Goal: Information Seeking & Learning: Learn about a topic

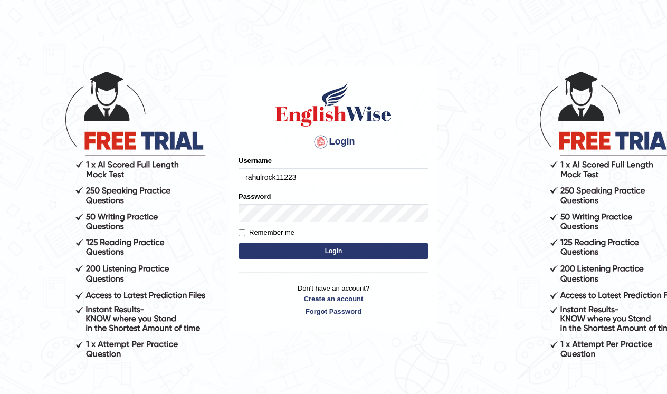
type input "rahulrock11223"
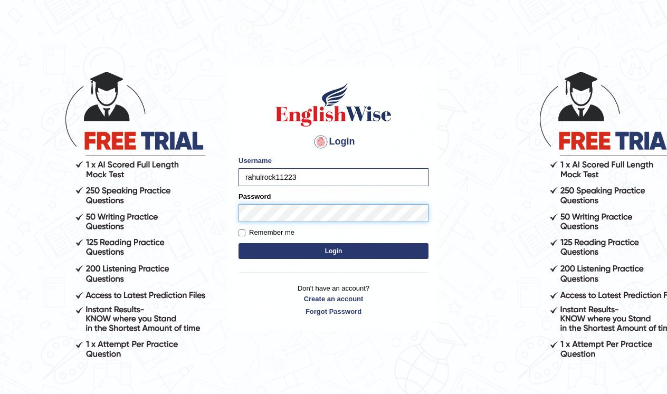
click at [333, 251] on button "Login" at bounding box center [333, 251] width 190 height 16
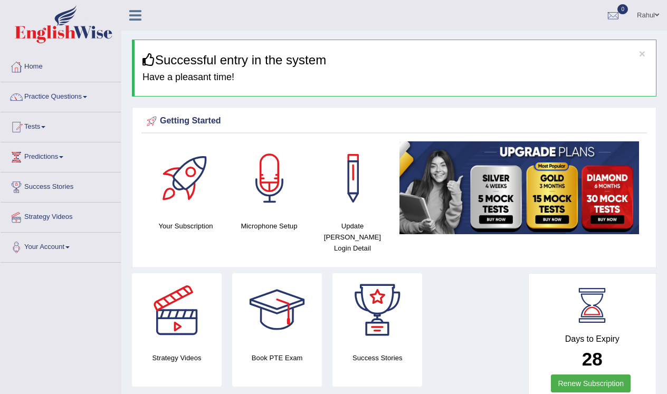
click at [89, 94] on link "Practice Questions" at bounding box center [61, 95] width 120 height 26
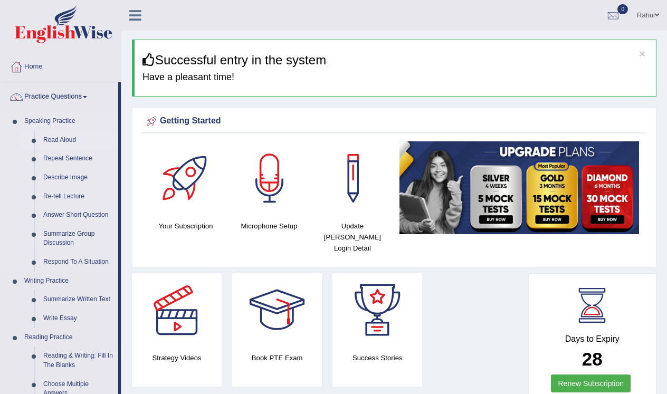
click at [68, 138] on link "Read Aloud" at bounding box center [78, 140] width 80 height 19
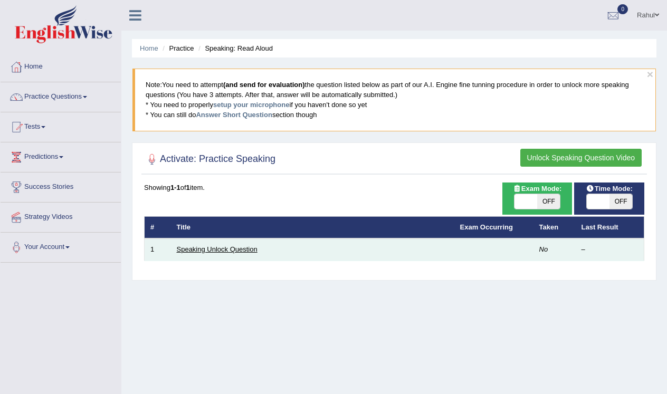
click at [205, 247] on link "Speaking Unlock Question" at bounding box center [217, 249] width 81 height 8
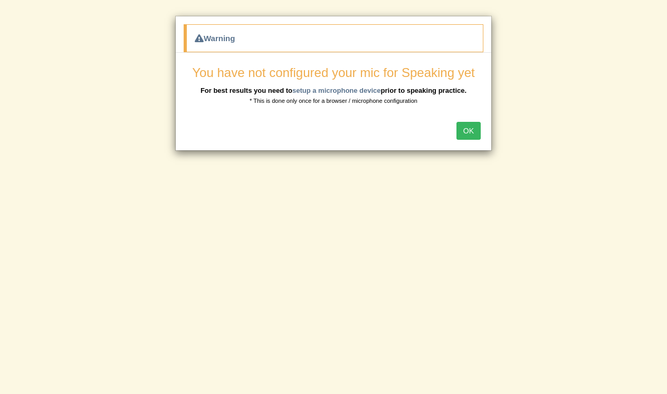
click at [472, 125] on button "OK" at bounding box center [468, 131] width 24 height 18
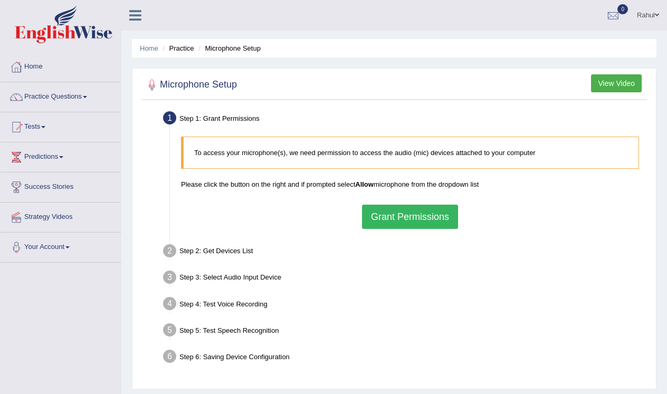
click at [396, 224] on button "Grant Permissions" at bounding box center [410, 217] width 96 height 24
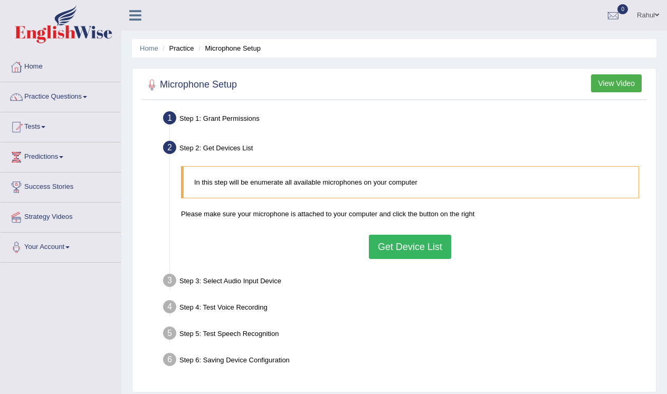
click at [403, 247] on button "Get Device List" at bounding box center [410, 247] width 82 height 24
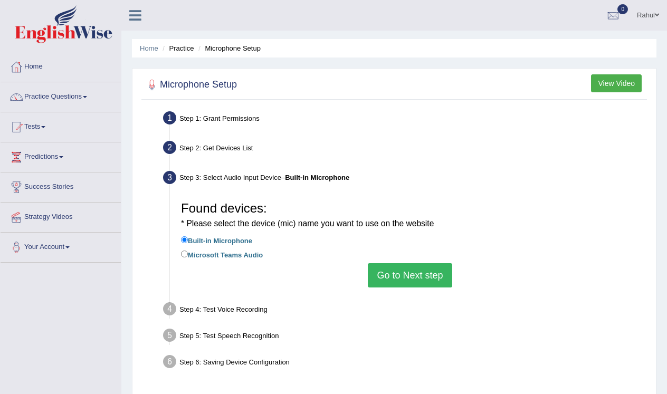
click at [417, 277] on button "Go to Next step" at bounding box center [410, 275] width 84 height 24
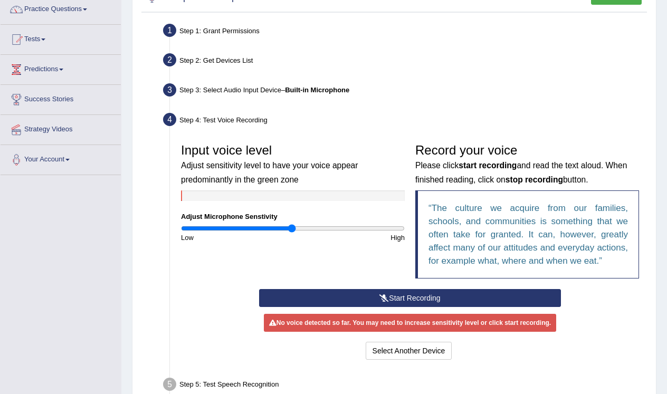
scroll to position [97, 0]
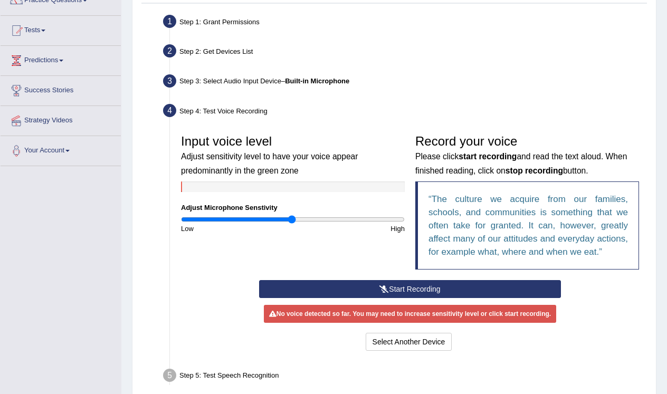
click at [415, 298] on button "Start Recording" at bounding box center [410, 289] width 302 height 18
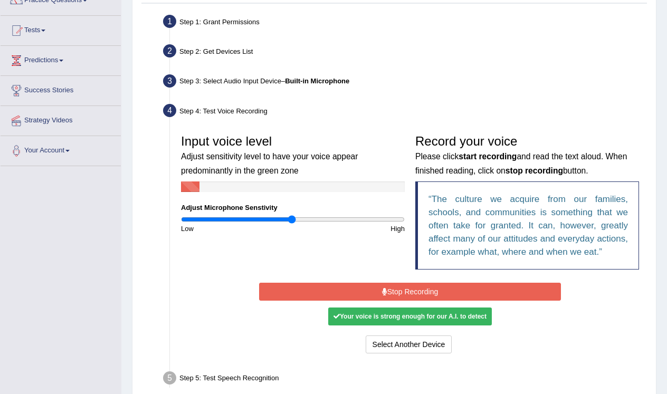
click at [415, 301] on button "Stop Recording" at bounding box center [410, 292] width 302 height 18
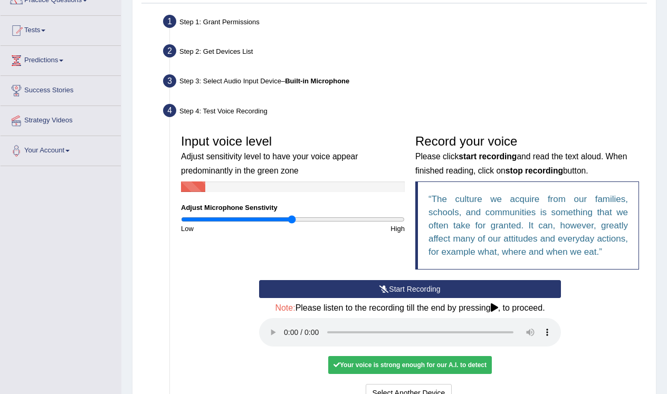
click at [284, 337] on audio at bounding box center [410, 332] width 302 height 28
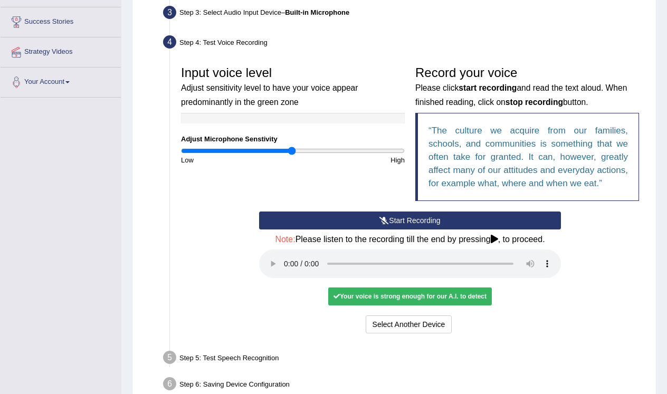
scroll to position [166, 0]
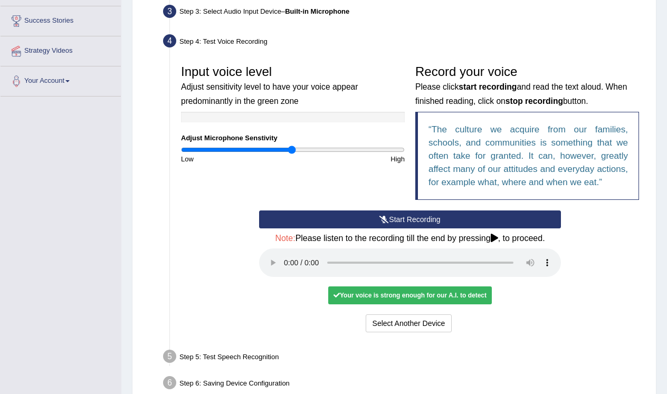
click at [416, 296] on div "Your voice is strong enough for our A.I. to detect" at bounding box center [409, 295] width 163 height 18
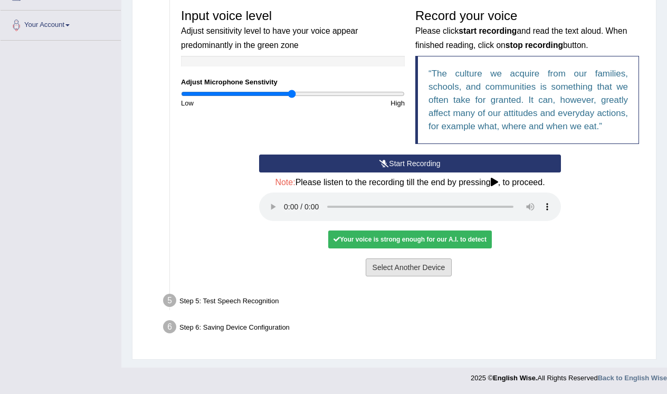
scroll to position [221, 0]
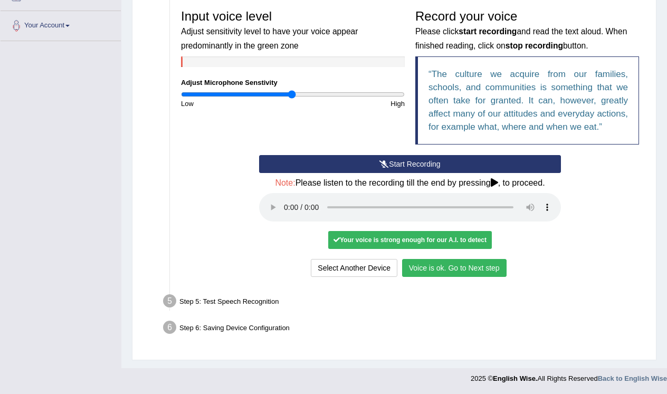
click at [432, 266] on button "Voice is ok. Go to Next step" at bounding box center [454, 268] width 104 height 18
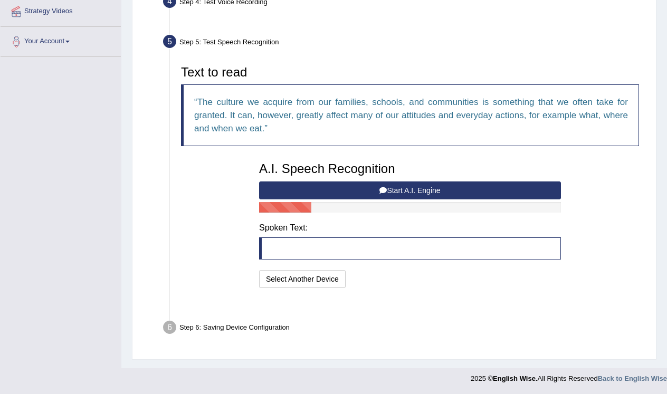
scroll to position [180, 0]
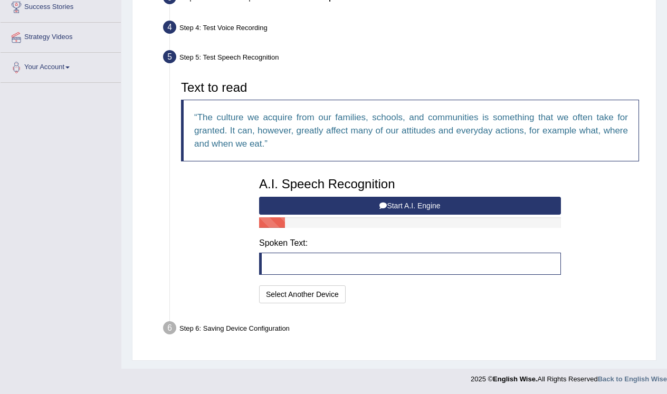
click at [405, 203] on button "Start A.I. Engine" at bounding box center [410, 206] width 302 height 18
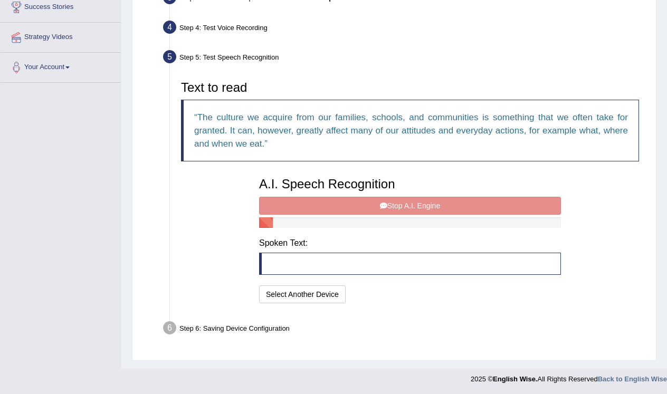
click at [277, 261] on blockquote at bounding box center [410, 264] width 302 height 22
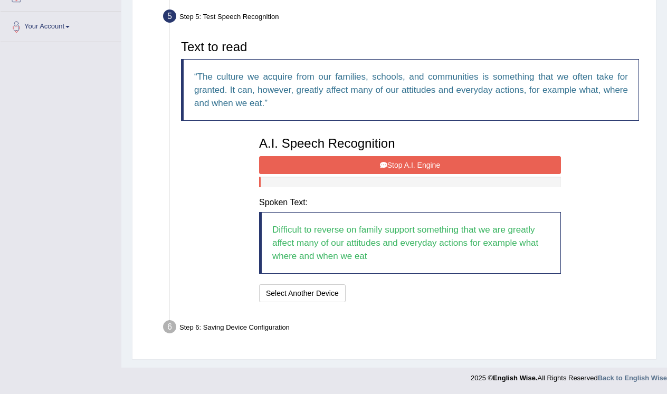
scroll to position [219, 0]
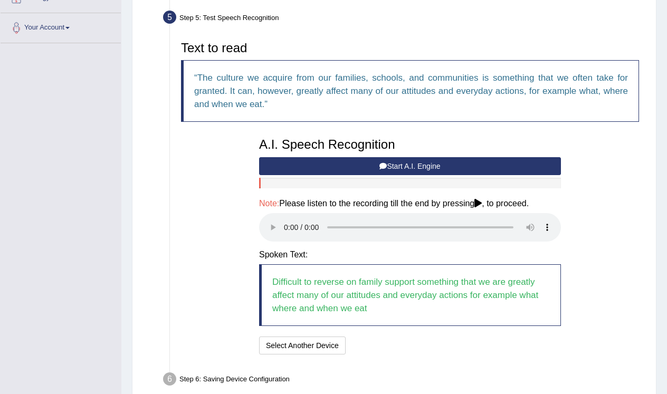
click at [283, 221] on audio at bounding box center [410, 227] width 302 height 28
click at [284, 221] on audio at bounding box center [410, 227] width 302 height 28
click at [283, 217] on audio at bounding box center [410, 227] width 302 height 28
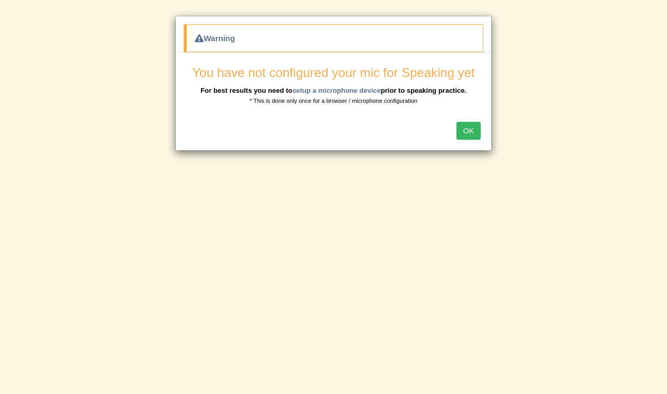
click at [466, 129] on button "OK" at bounding box center [468, 131] width 24 height 18
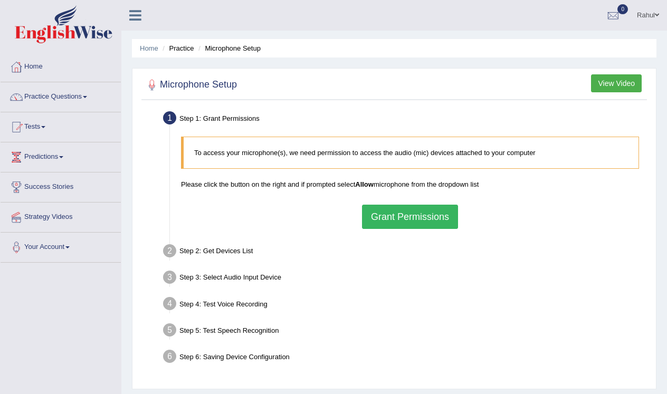
click at [406, 218] on button "Grant Permissions" at bounding box center [410, 217] width 96 height 24
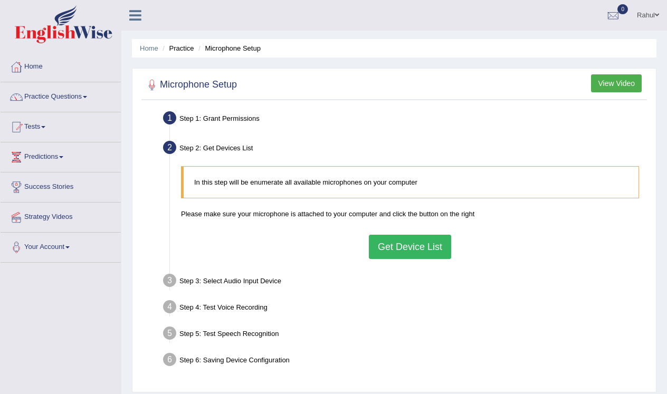
click at [401, 246] on button "Get Device List" at bounding box center [410, 247] width 82 height 24
